Goal: Manage account settings

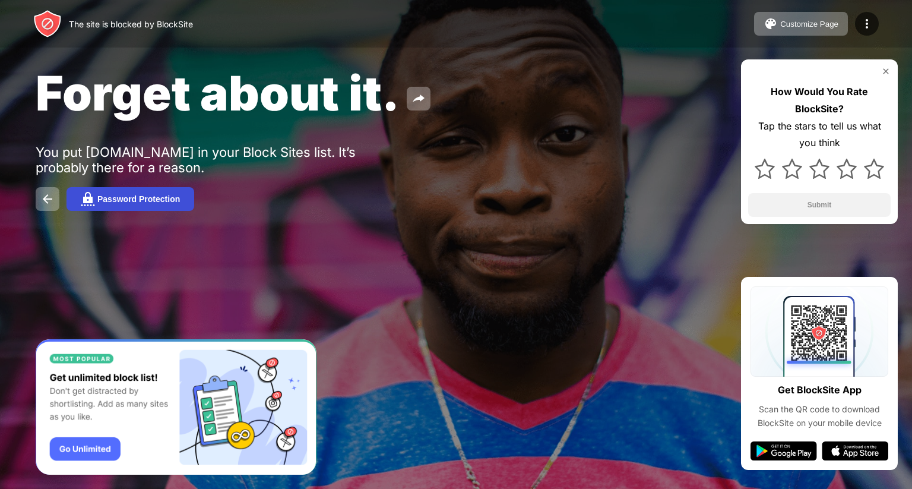
click at [124, 193] on button "Password Protection" at bounding box center [131, 199] width 128 height 24
click at [124, 200] on div at bounding box center [456, 244] width 912 height 489
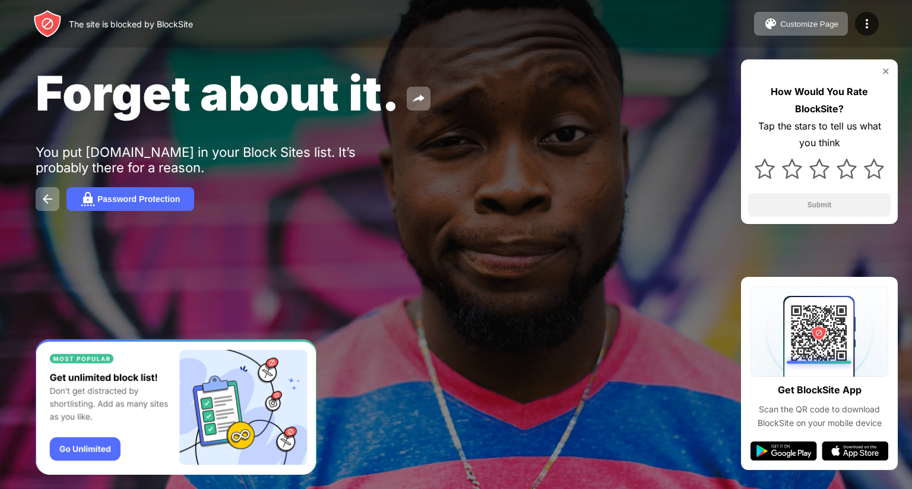
click at [884, 71] on div at bounding box center [456, 244] width 912 height 489
click at [887, 71] on div at bounding box center [456, 244] width 912 height 489
click at [153, 192] on div at bounding box center [456, 244] width 912 height 489
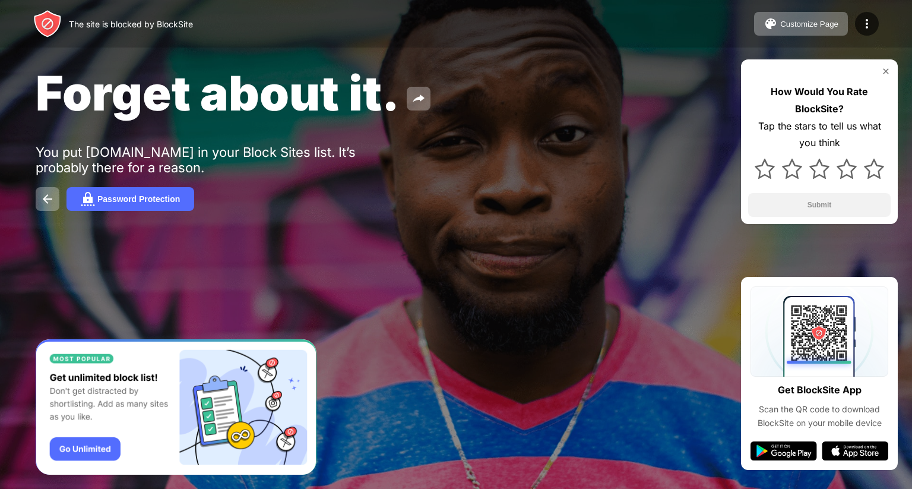
click at [153, 192] on div at bounding box center [456, 244] width 912 height 489
click at [154, 197] on div at bounding box center [456, 244] width 912 height 489
